Goal: Transaction & Acquisition: Purchase product/service

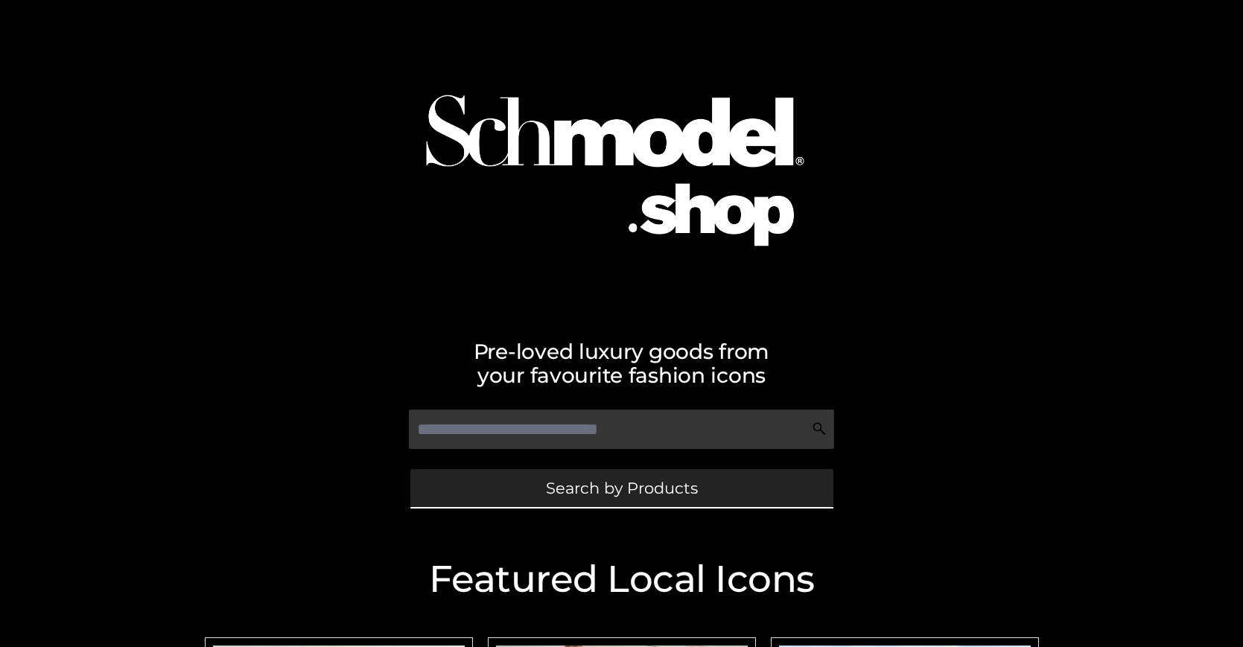
click at [621, 488] on span "Search by Products" at bounding box center [622, 488] width 152 height 16
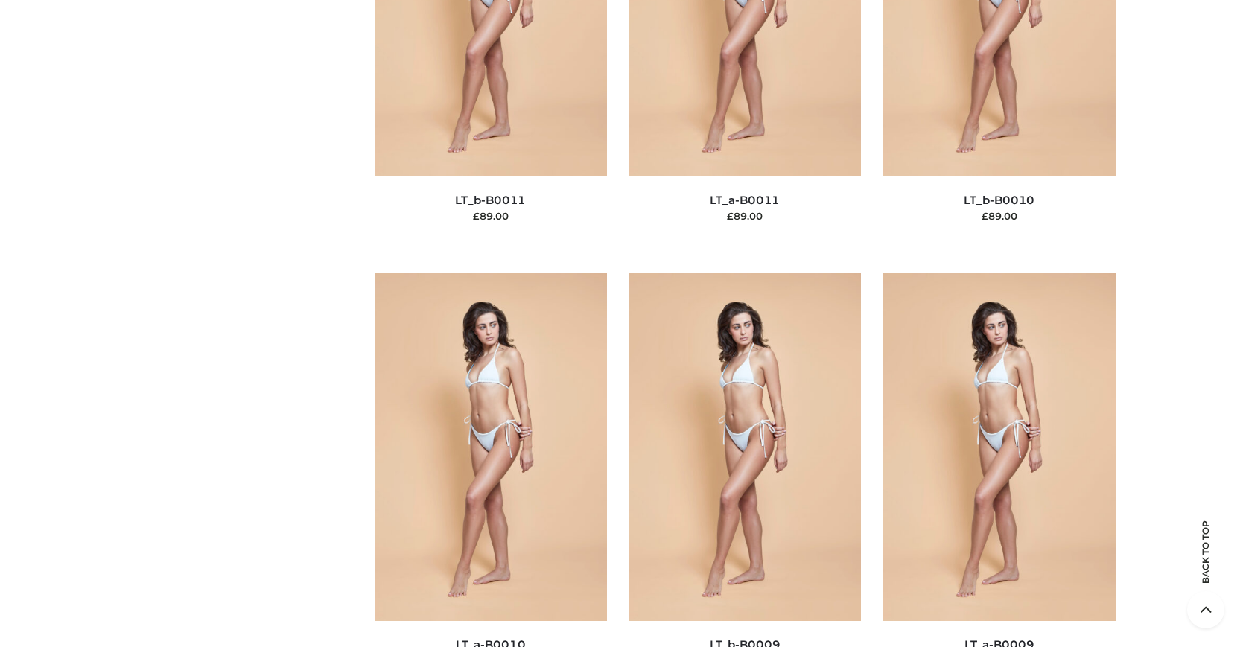
scroll to position [129, 0]
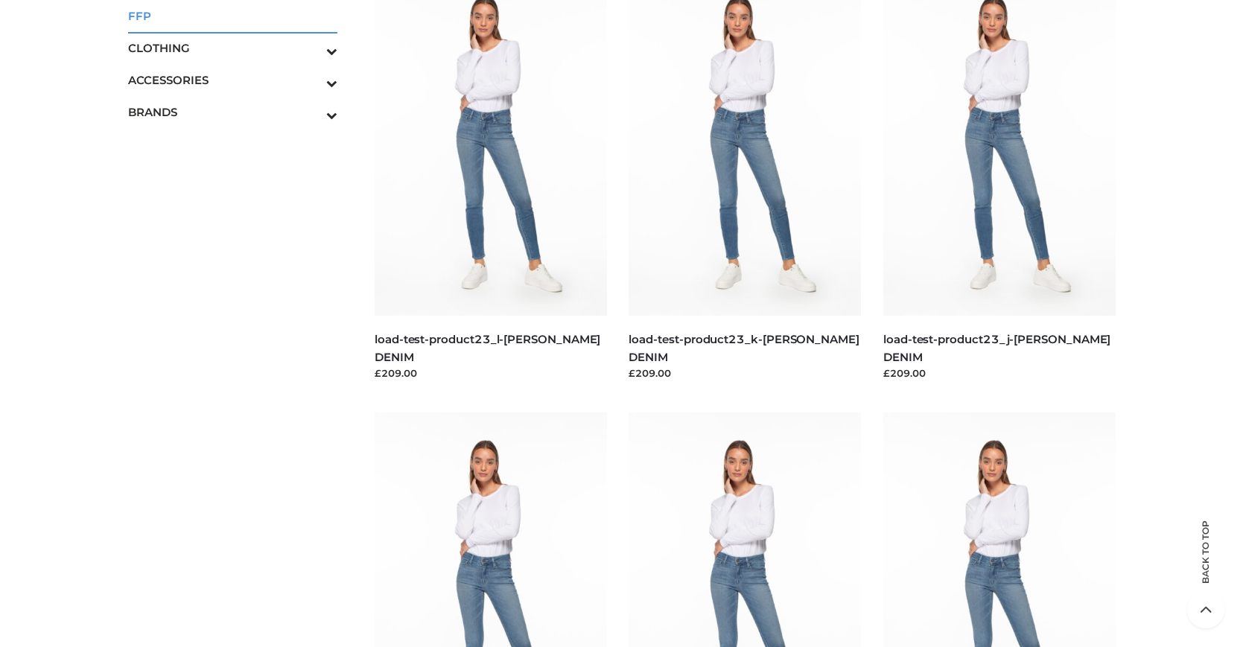
click at [232, 16] on span "FFP" at bounding box center [233, 15] width 210 height 17
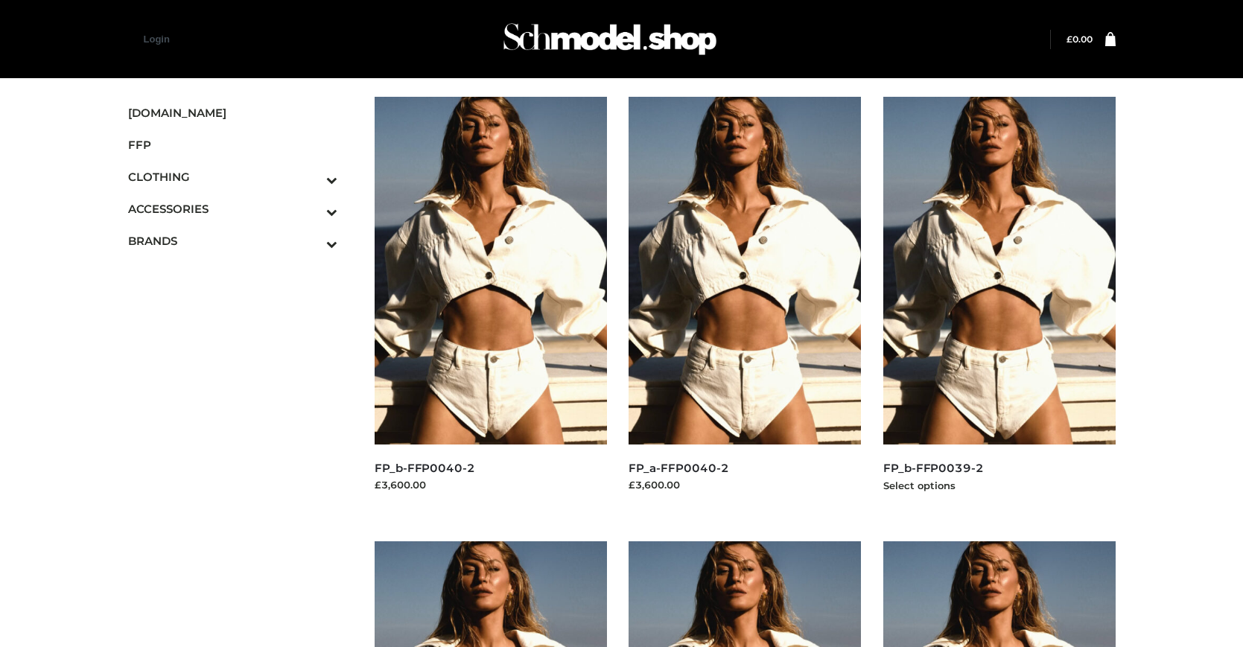
click at [999, 304] on img at bounding box center [999, 271] width 232 height 348
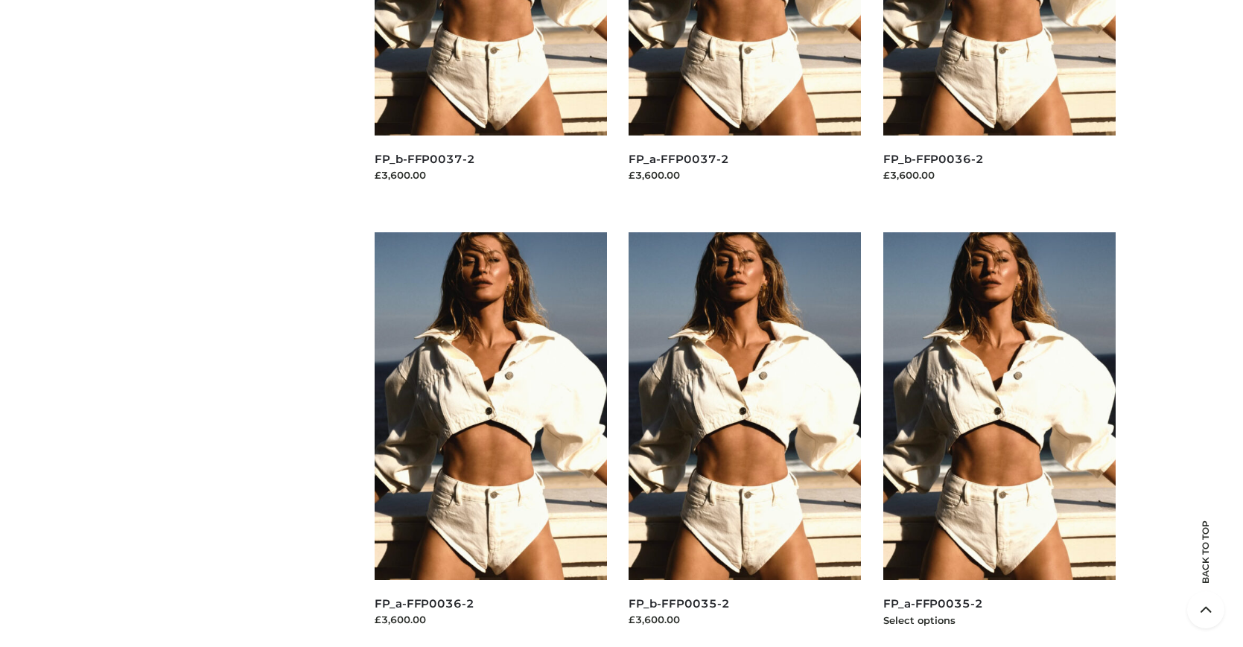
click at [999, 439] on img at bounding box center [999, 406] width 232 height 348
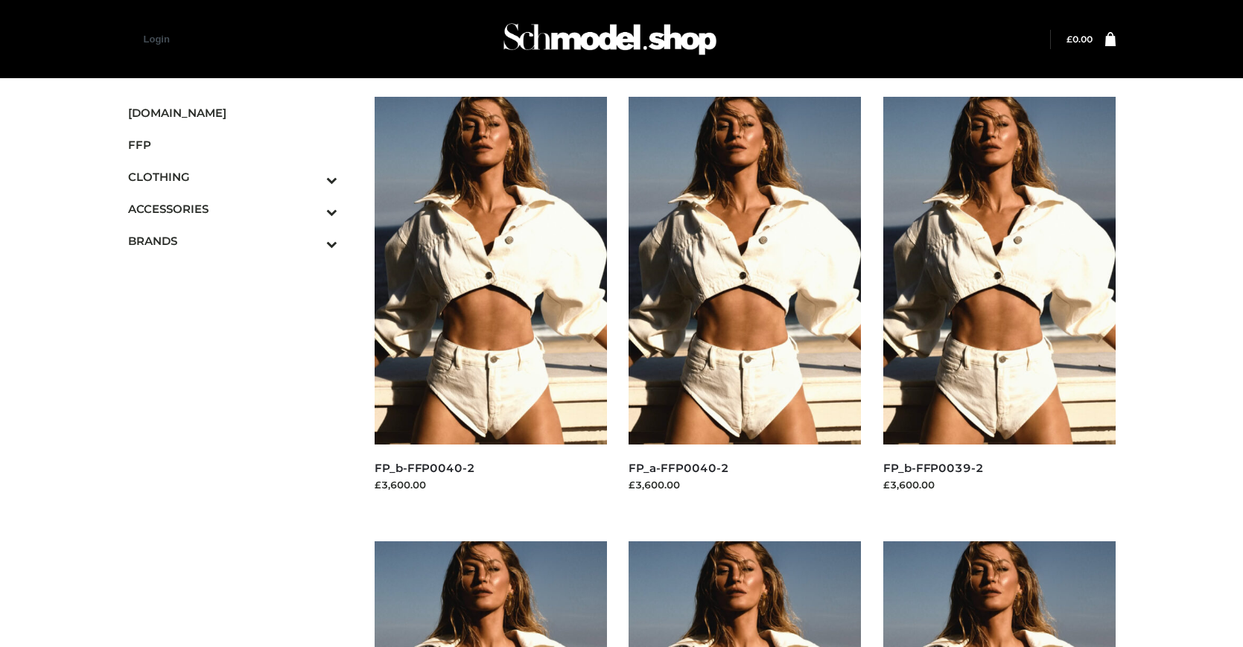
scroll to position [754, 0]
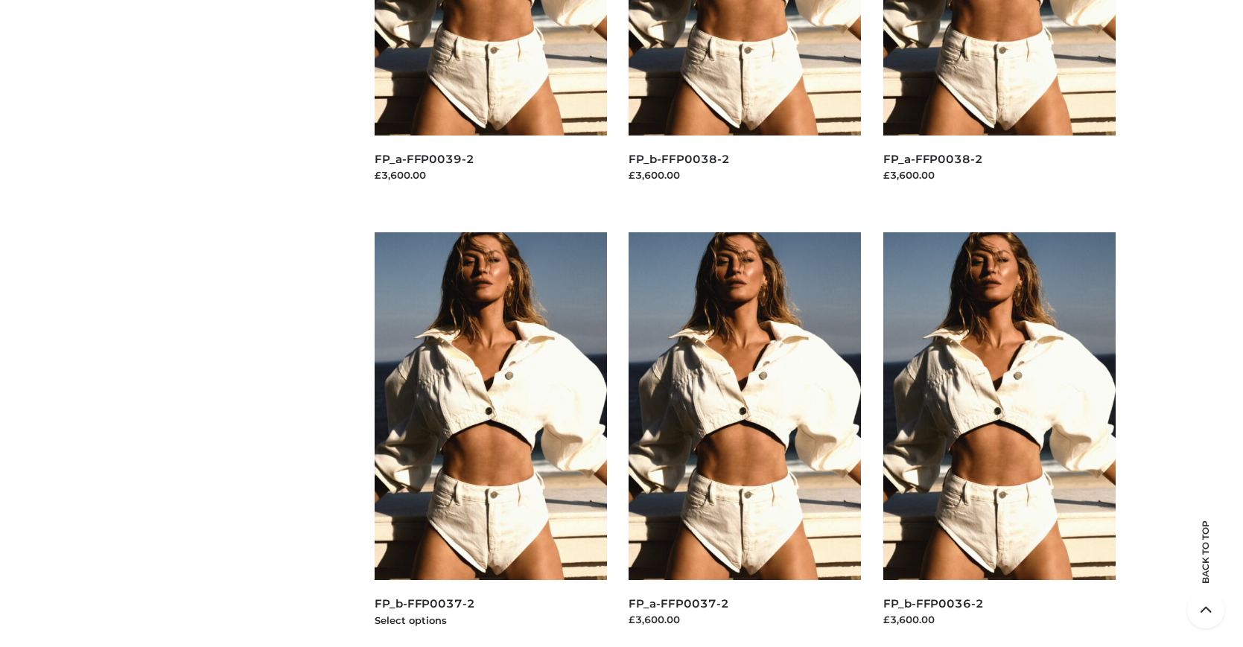
click at [490, 439] on img at bounding box center [491, 406] width 232 height 348
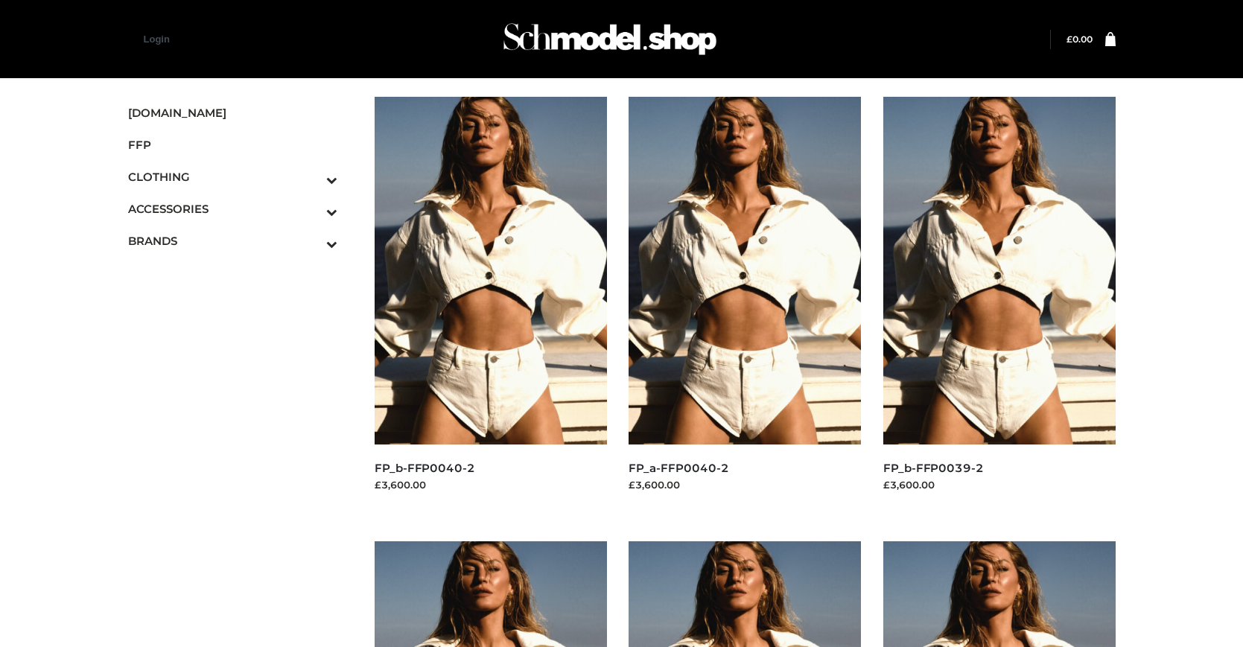
scroll to position [1199, 0]
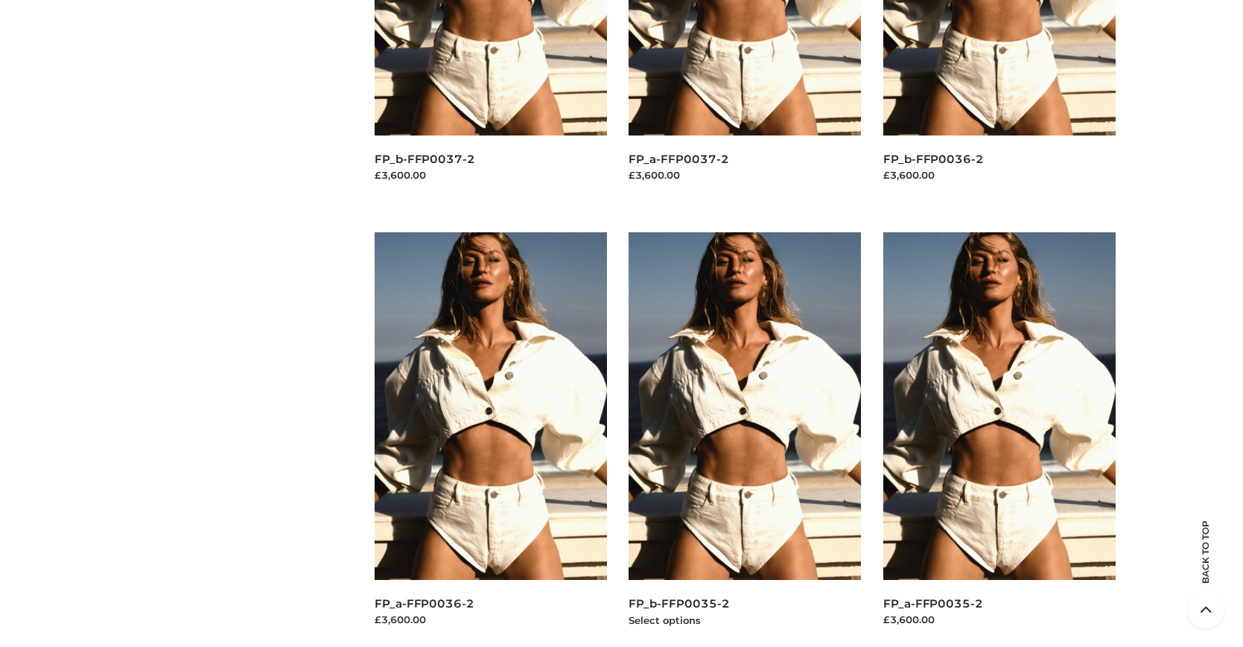
click at [745, 439] on img at bounding box center [745, 406] width 232 height 348
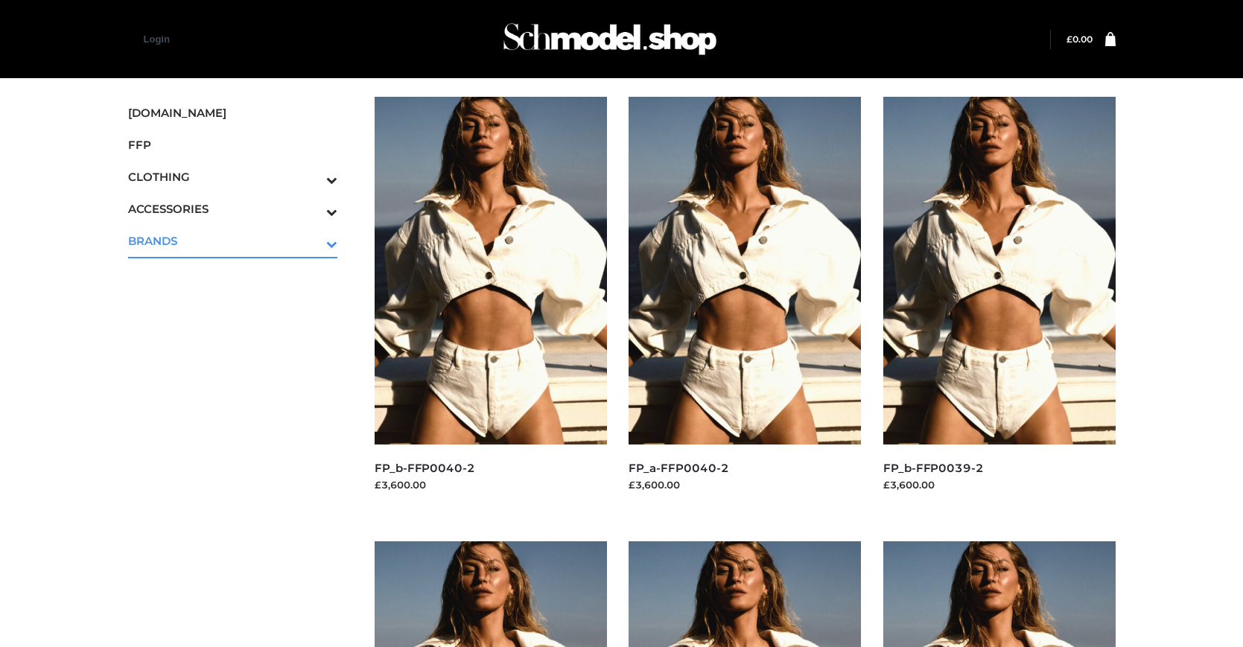
click at [311, 241] on icon "Toggle Submenu" at bounding box center [254, 243] width 167 height 17
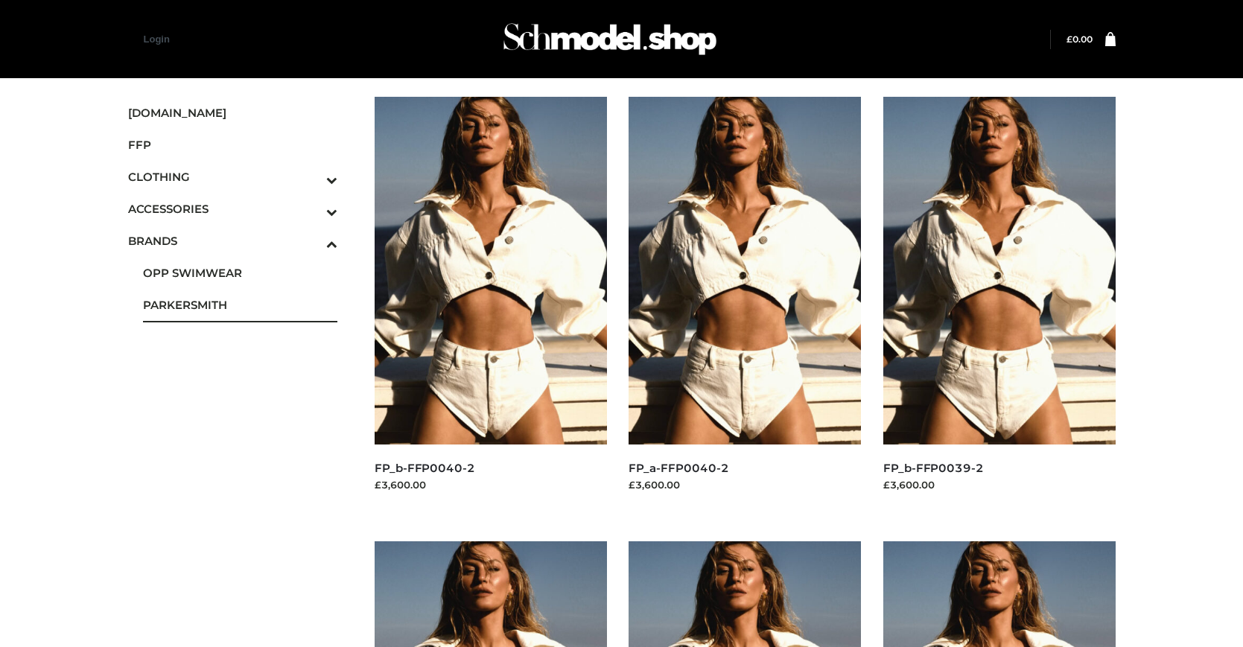
click at [240, 305] on span "PARKERSMITH" at bounding box center [240, 304] width 195 height 17
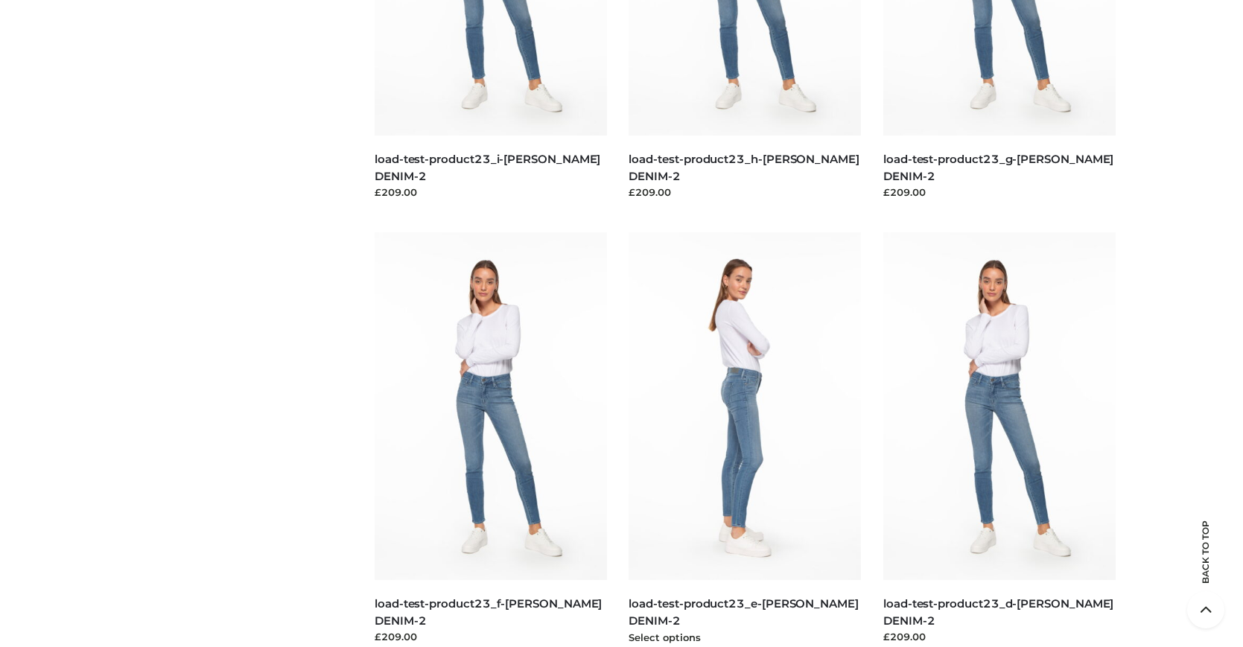
click at [745, 439] on img at bounding box center [745, 406] width 232 height 348
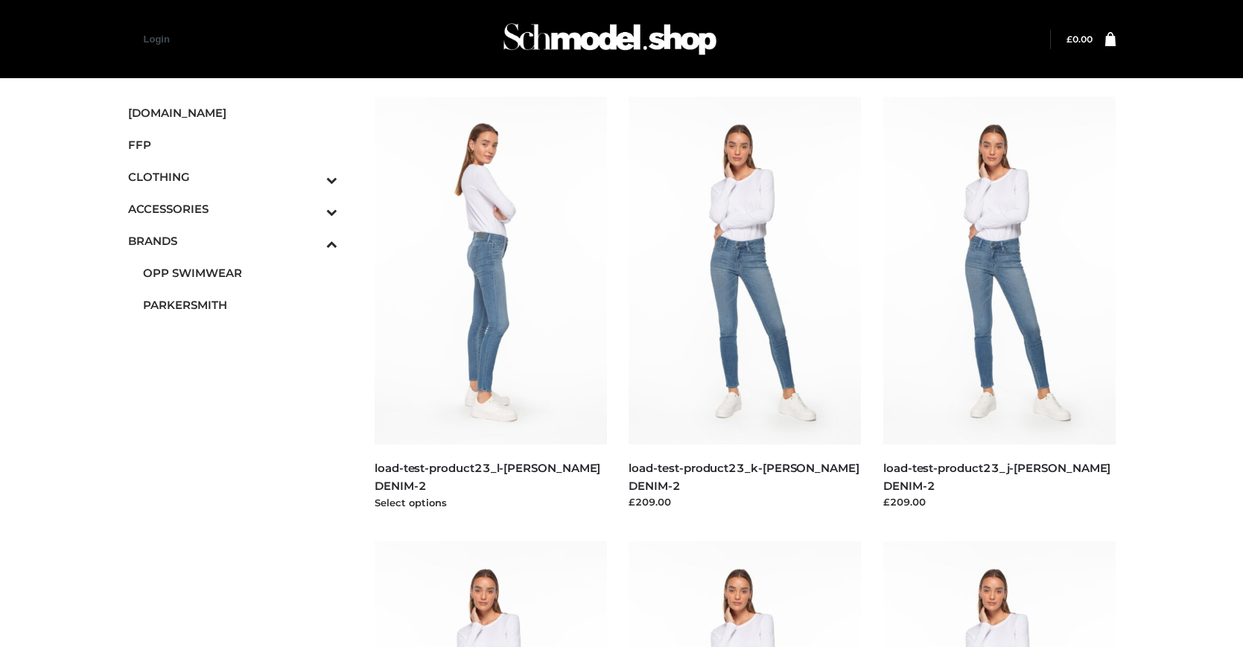
click at [490, 304] on img at bounding box center [491, 271] width 232 height 348
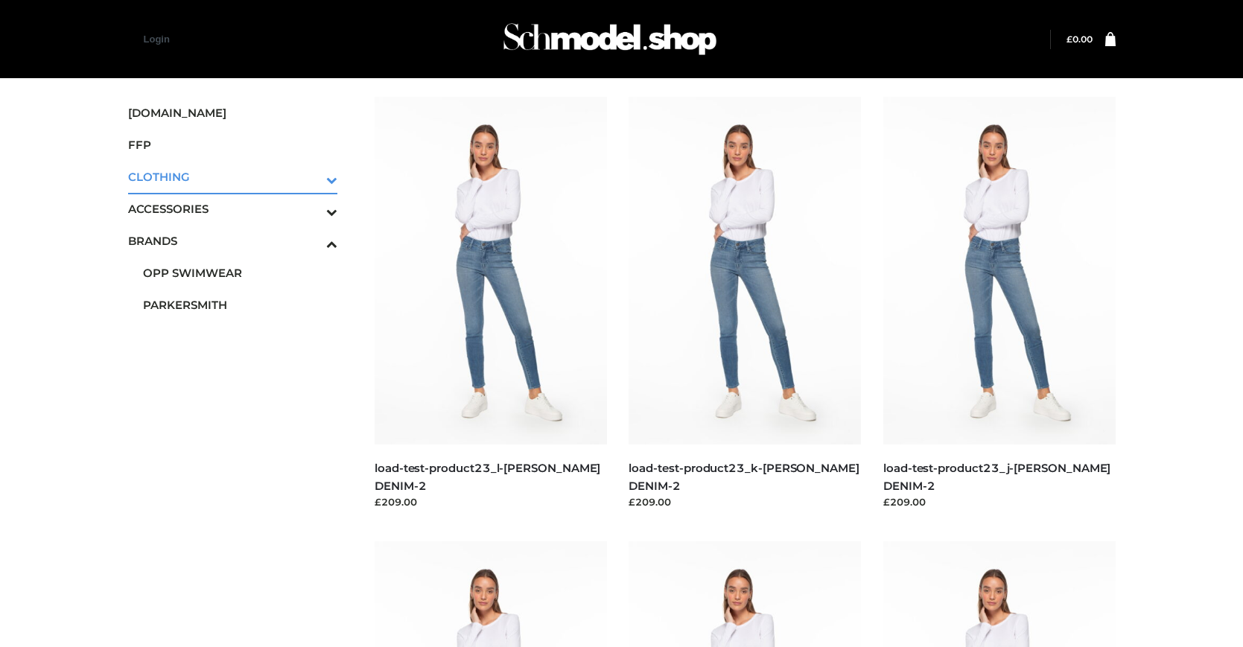
click at [311, 177] on icon "Toggle Submenu" at bounding box center [254, 179] width 167 height 17
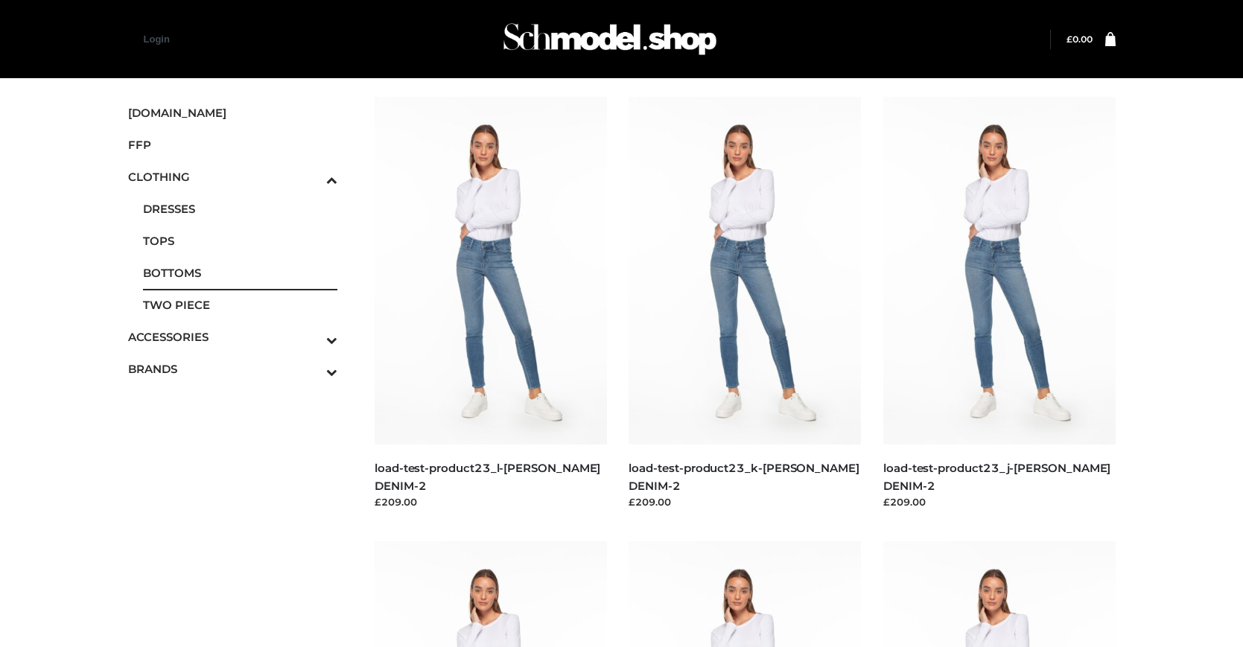
click at [240, 273] on span "BOTTOMS" at bounding box center [240, 272] width 195 height 17
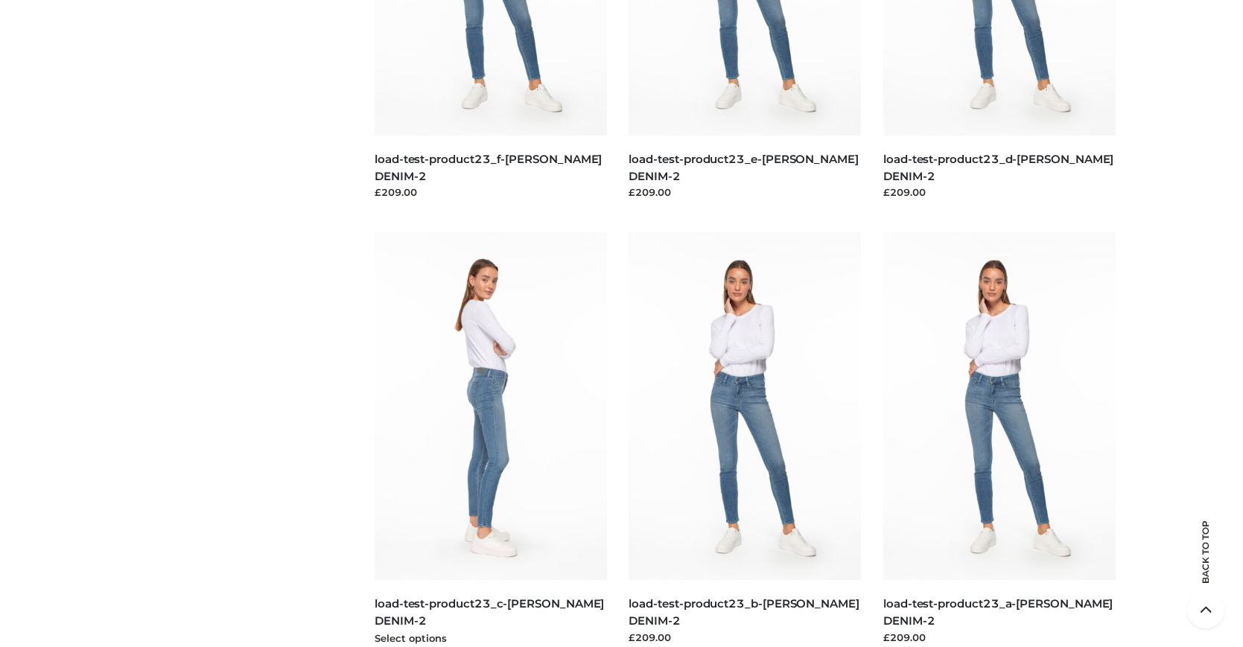
click at [490, 439] on img at bounding box center [491, 406] width 232 height 348
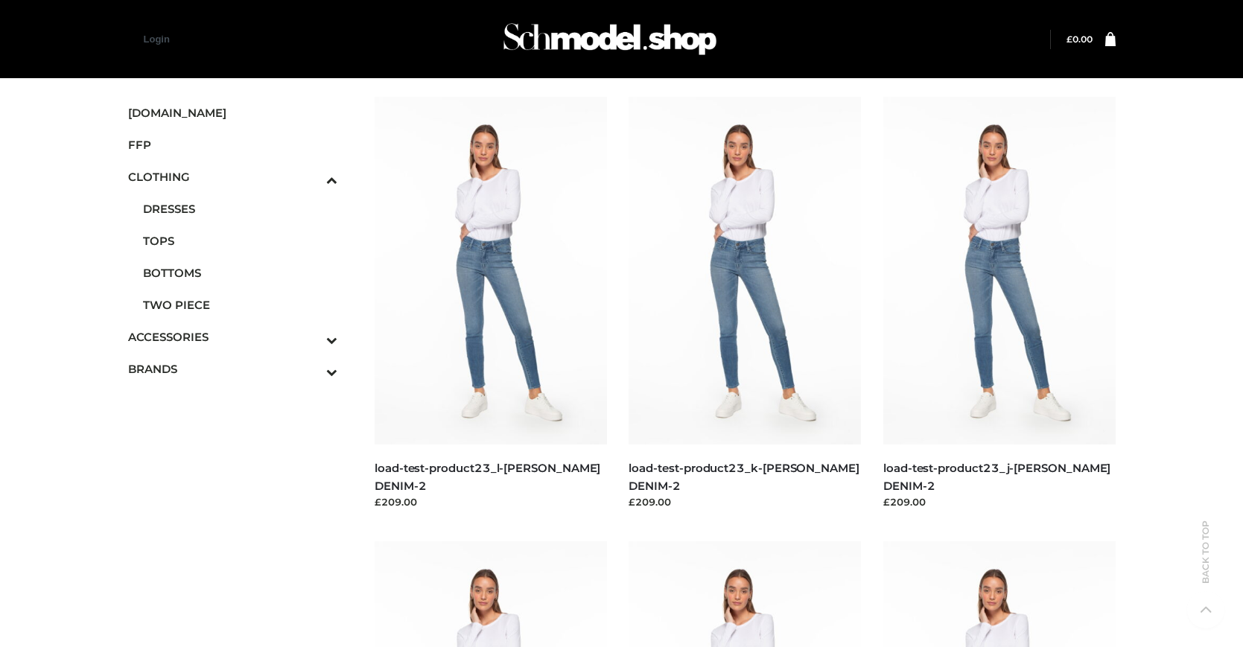
scroll to position [754, 0]
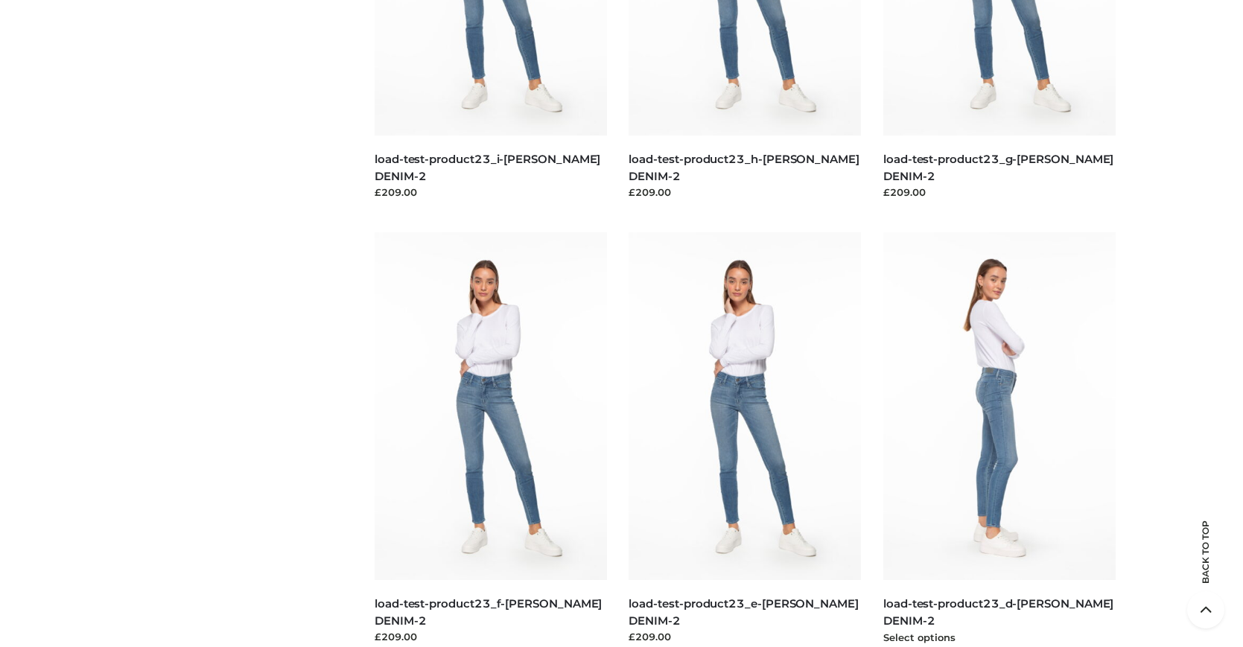
click at [999, 439] on img at bounding box center [999, 406] width 232 height 348
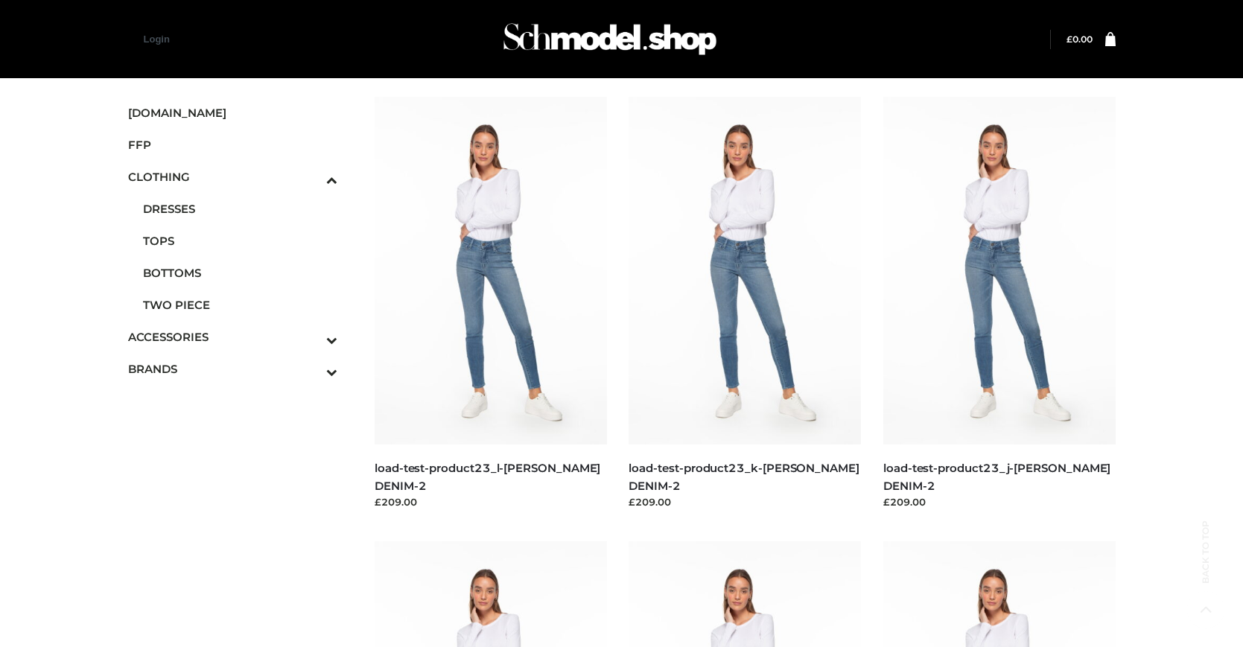
scroll to position [1199, 0]
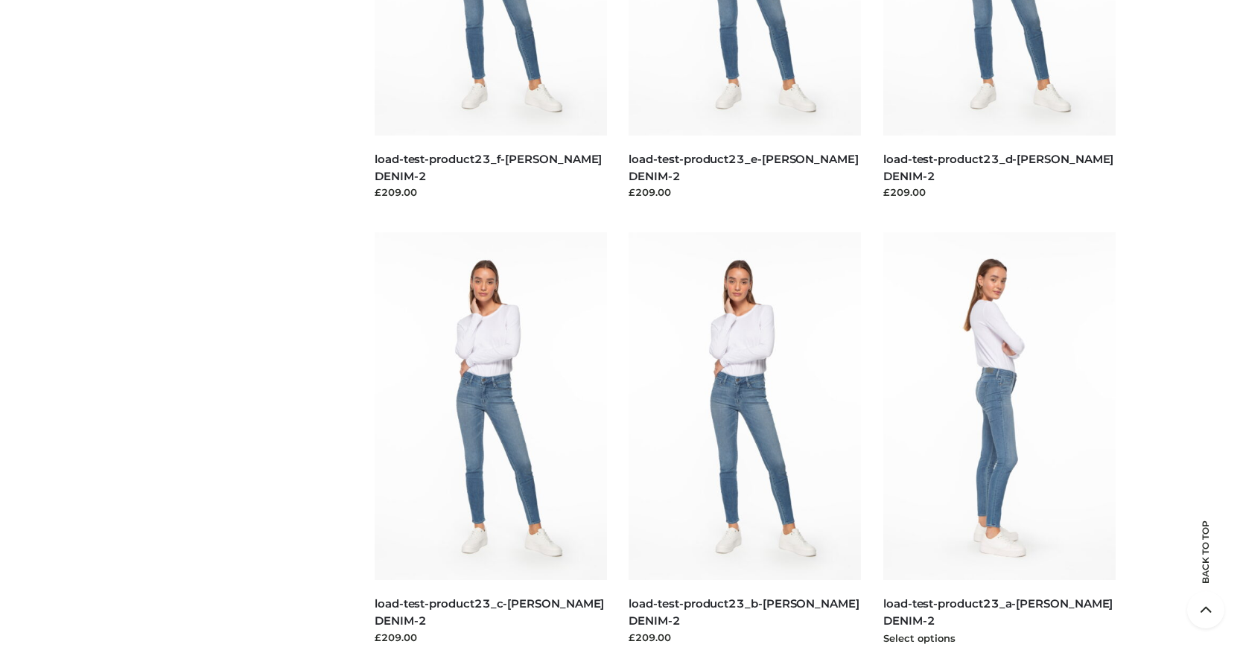
click at [999, 439] on img at bounding box center [999, 406] width 232 height 348
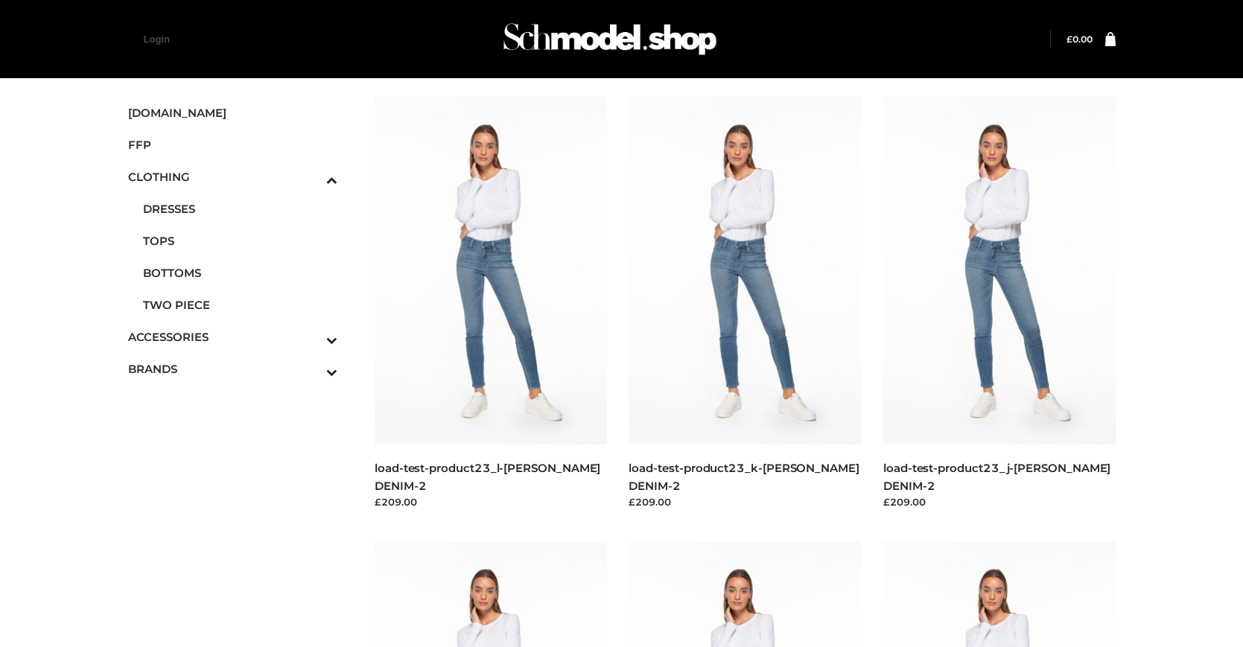
scroll to position [754, 0]
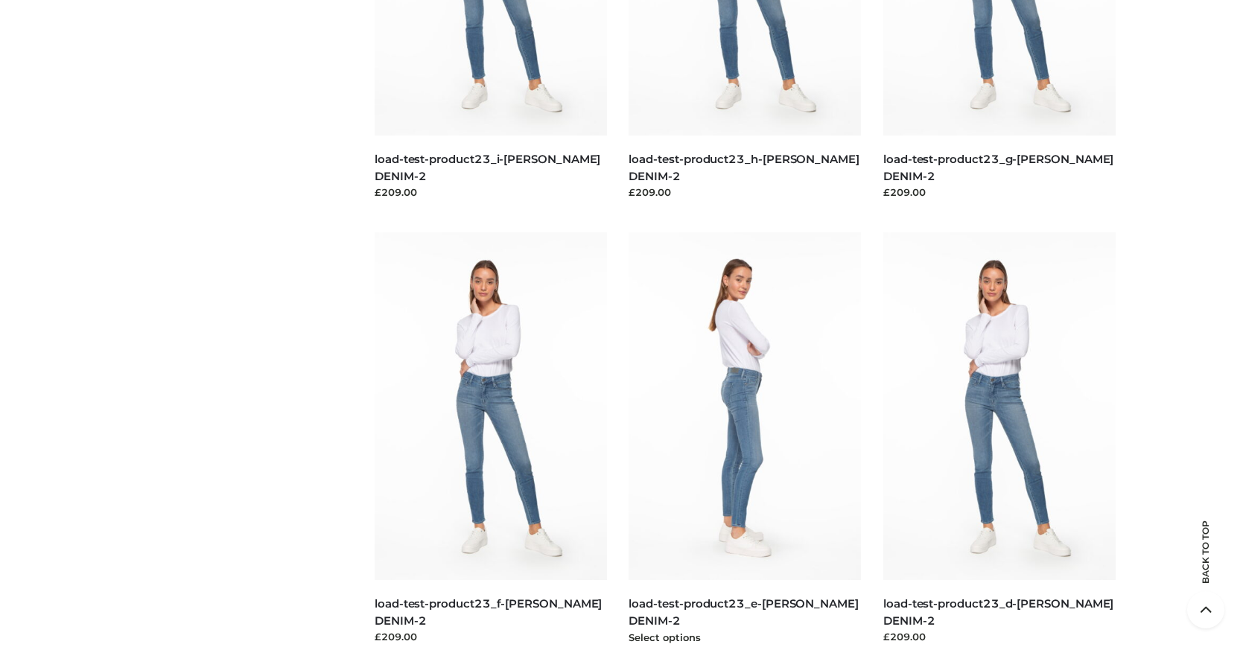
click at [745, 439] on img at bounding box center [745, 406] width 232 height 348
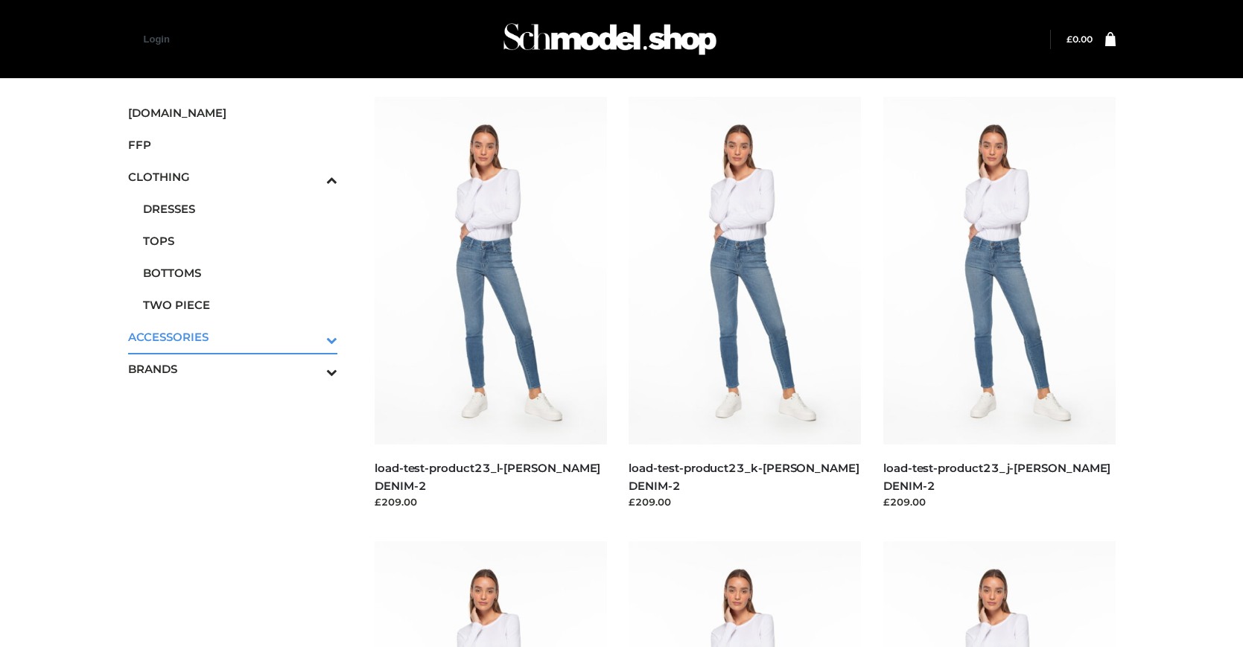
click at [311, 337] on icon "Toggle Submenu" at bounding box center [254, 339] width 167 height 17
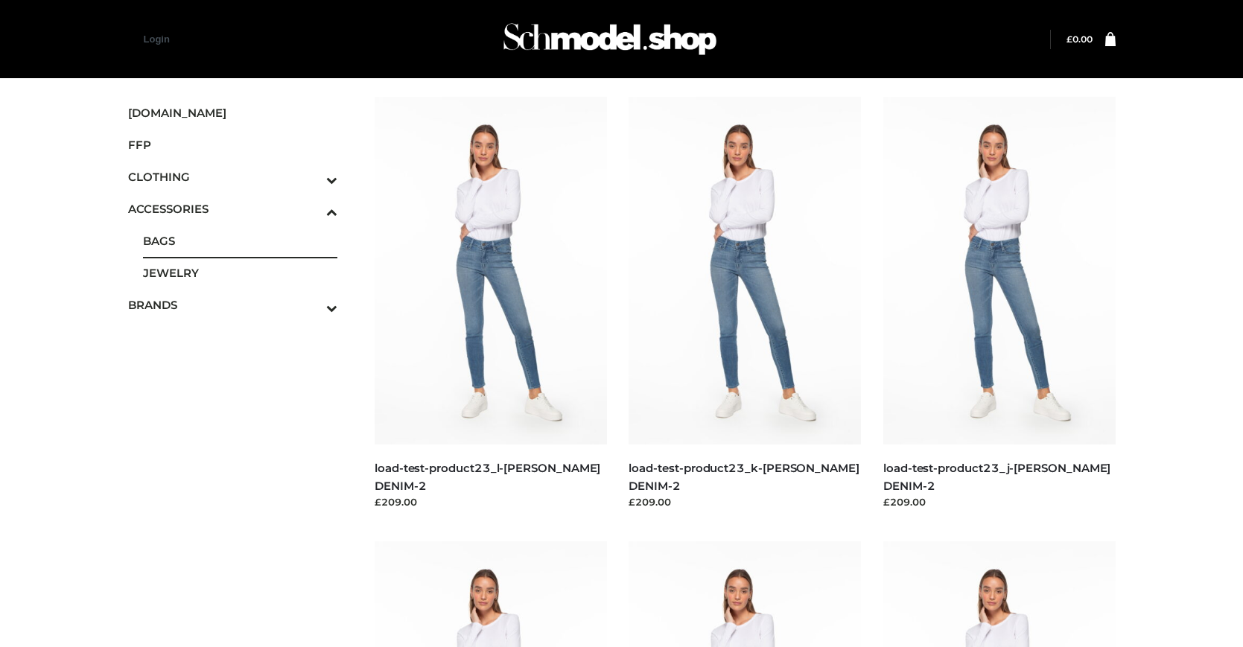
click at [240, 241] on span "BAGS" at bounding box center [240, 240] width 195 height 17
